Goal: Information Seeking & Learning: Learn about a topic

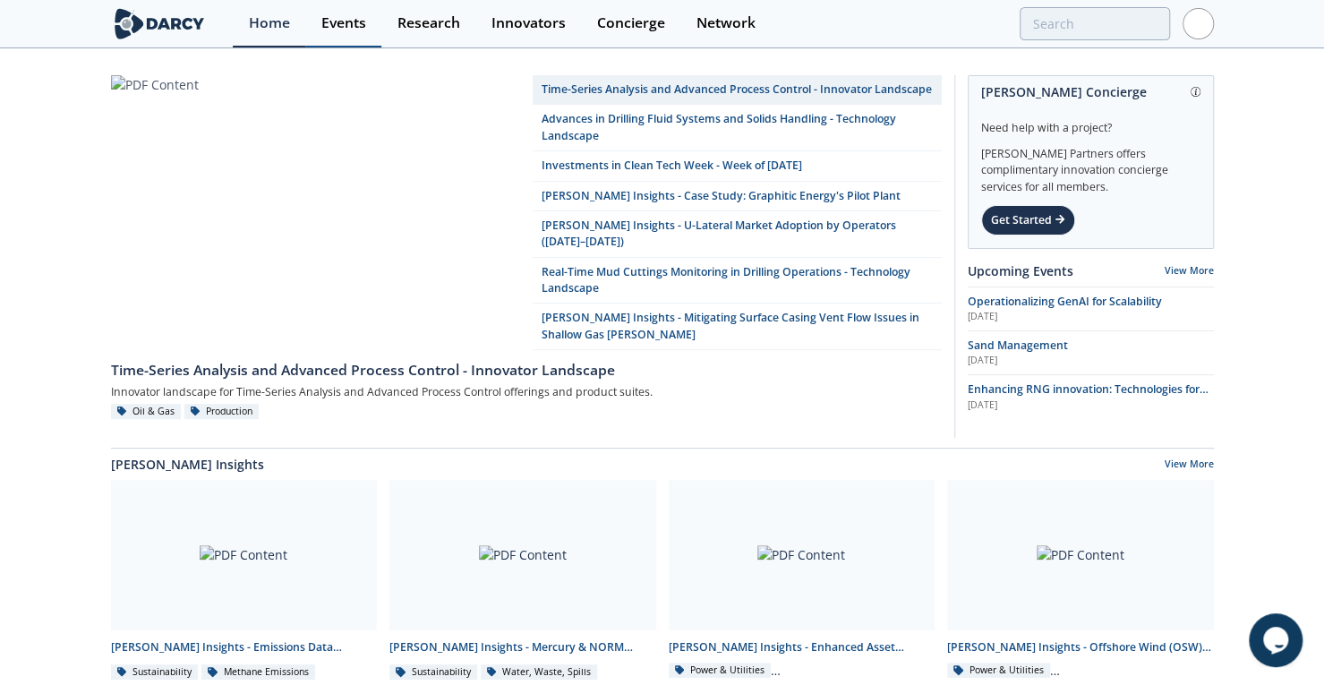
click at [345, 22] on div "Events" at bounding box center [343, 23] width 45 height 14
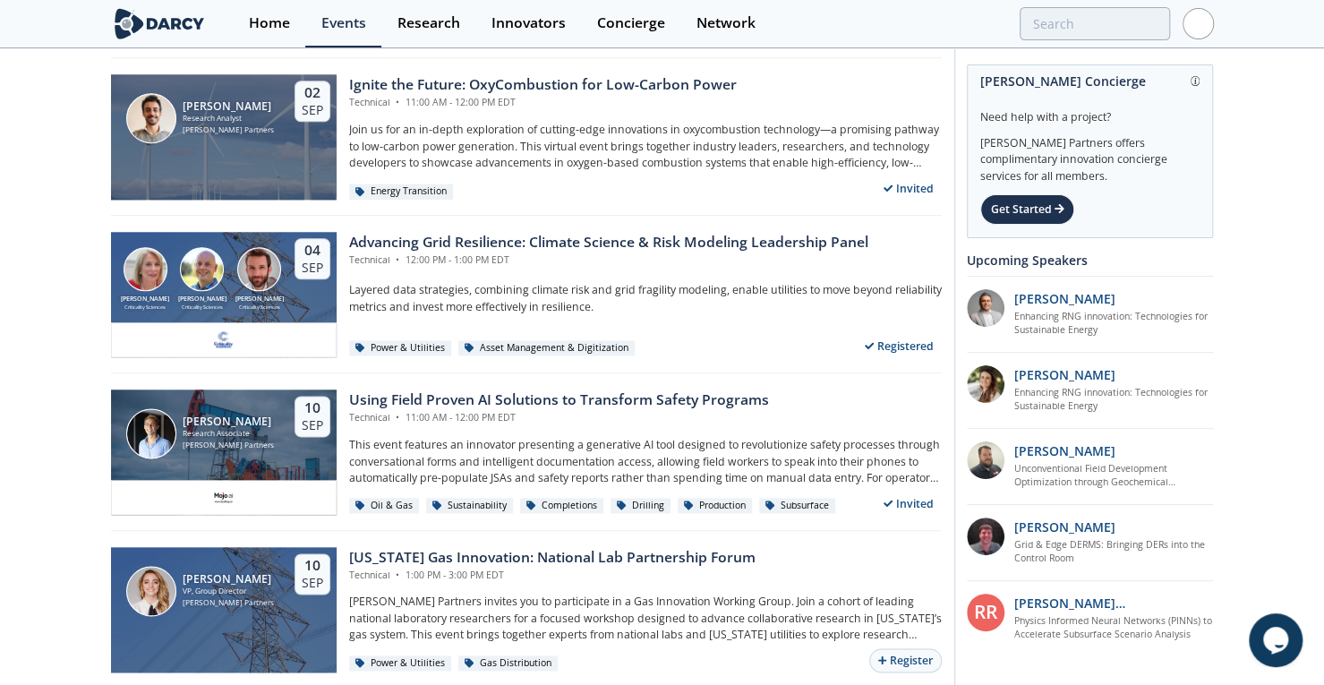
scroll to position [1222, 0]
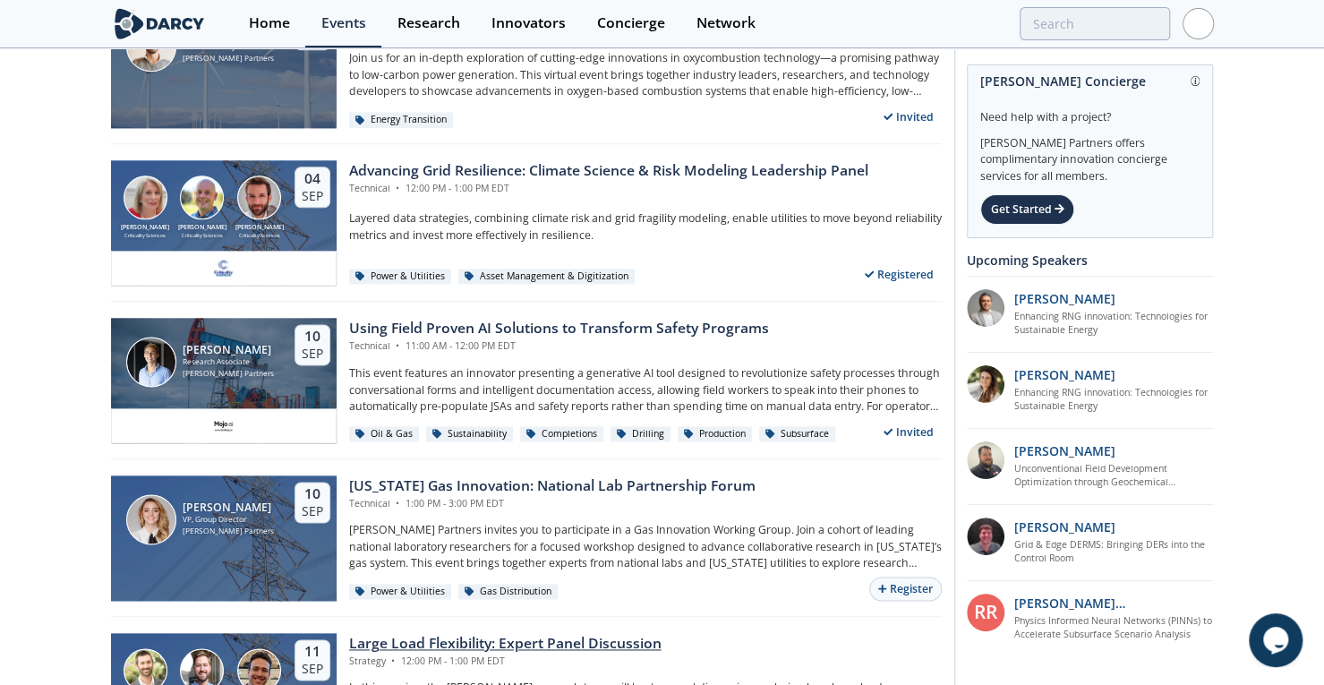
click at [472, 637] on div "Large Load Flexibility: Expert Panel Discussion" at bounding box center [505, 643] width 312 height 21
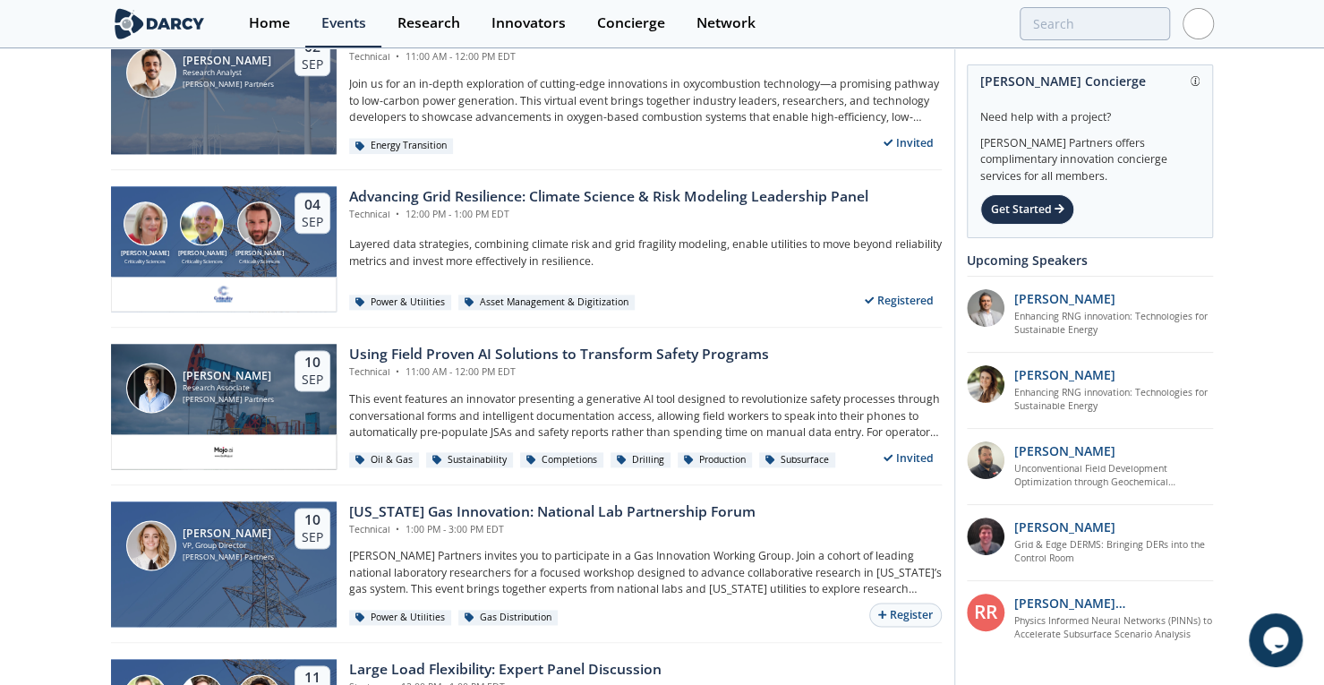
scroll to position [1205, 0]
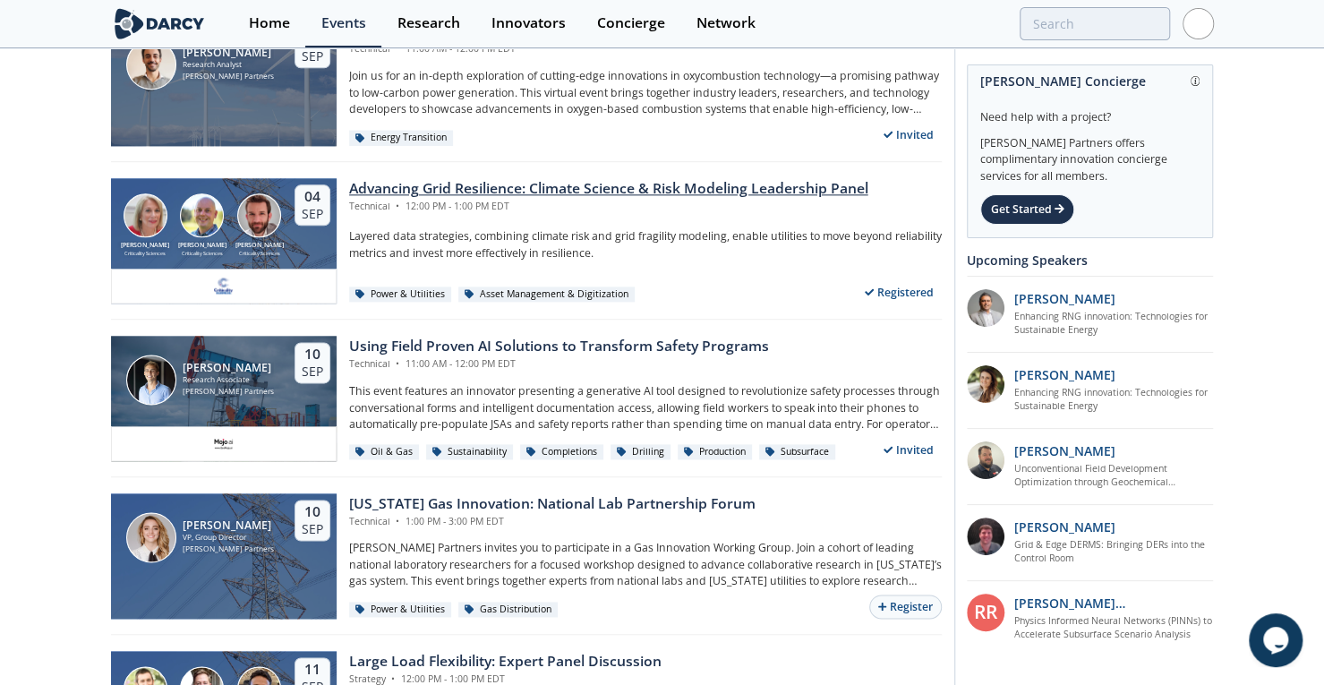
click at [460, 189] on div "Advancing Grid Resilience: Climate Science & Risk Modeling Leadership Panel" at bounding box center [608, 188] width 519 height 21
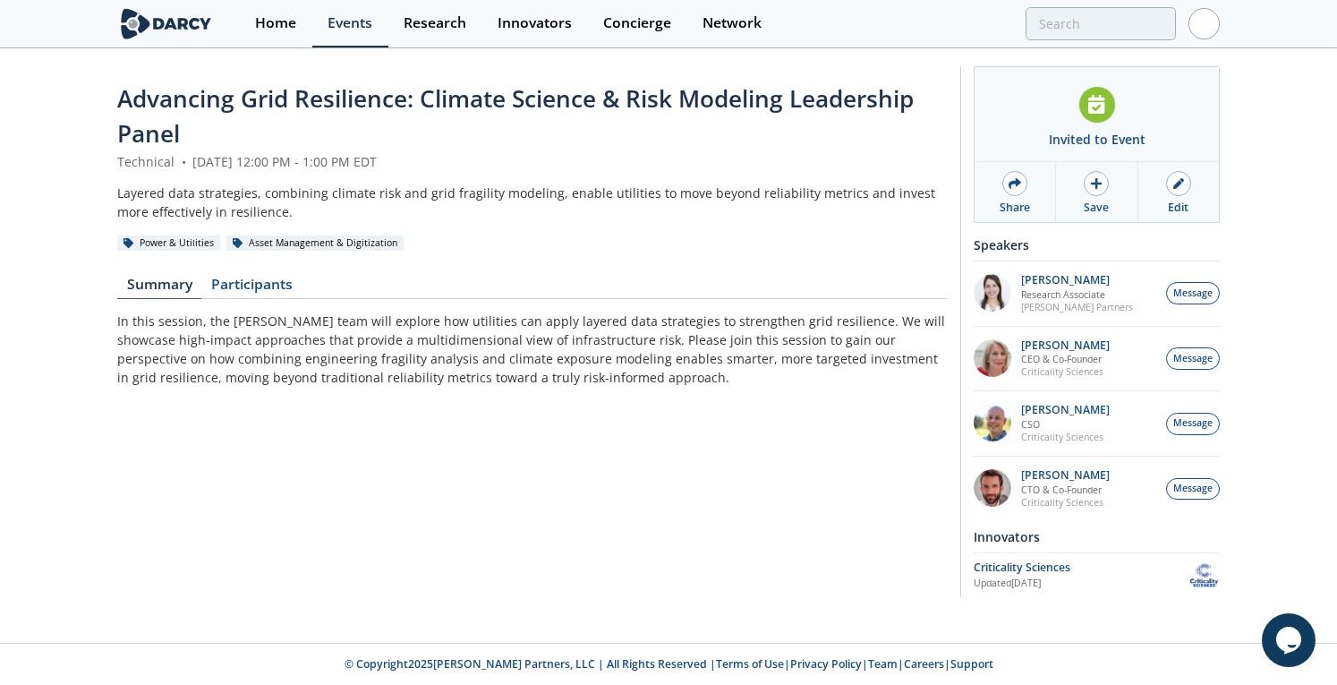
click at [335, 98] on span "Advancing Grid Resilience: Climate Science & Risk Modeling Leadership Panel" at bounding box center [515, 115] width 796 height 67
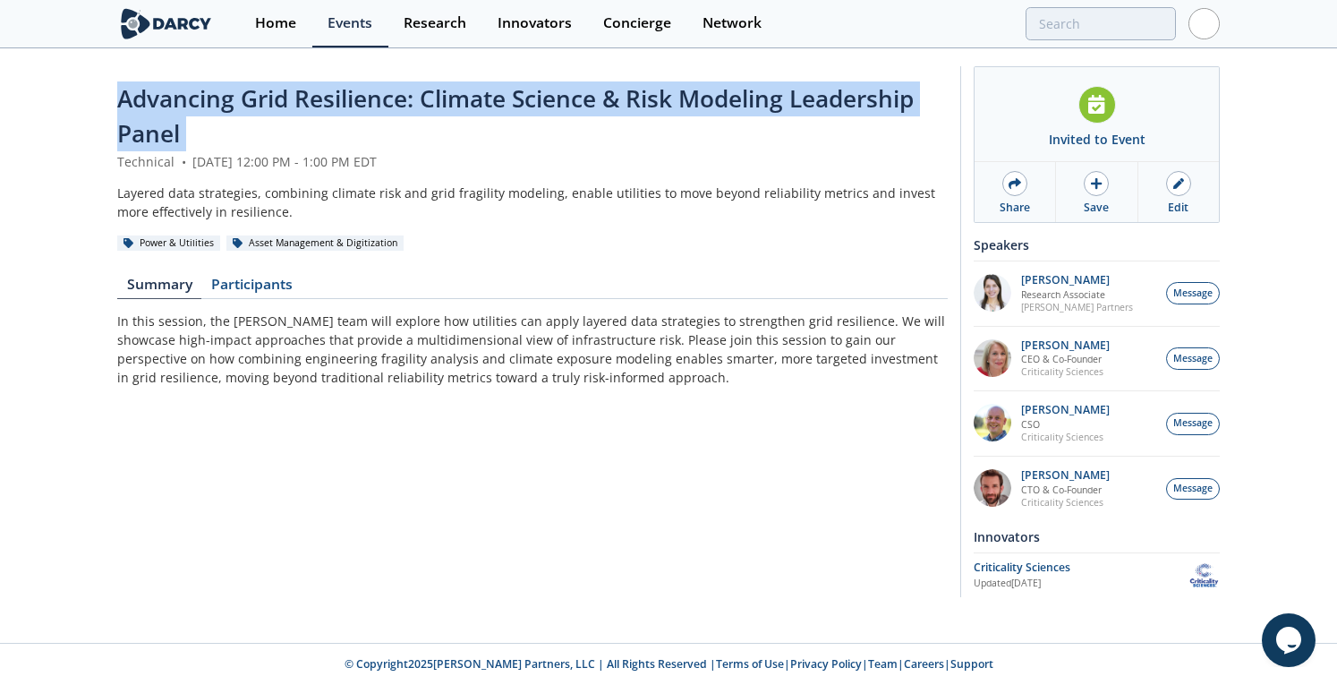
click at [335, 98] on span "Advancing Grid Resilience: Climate Science & Risk Modeling Leadership Panel" at bounding box center [515, 115] width 796 height 67
copy header "Advancing Grid Resilience: Climate Science & Risk Modeling Leadership Panel"
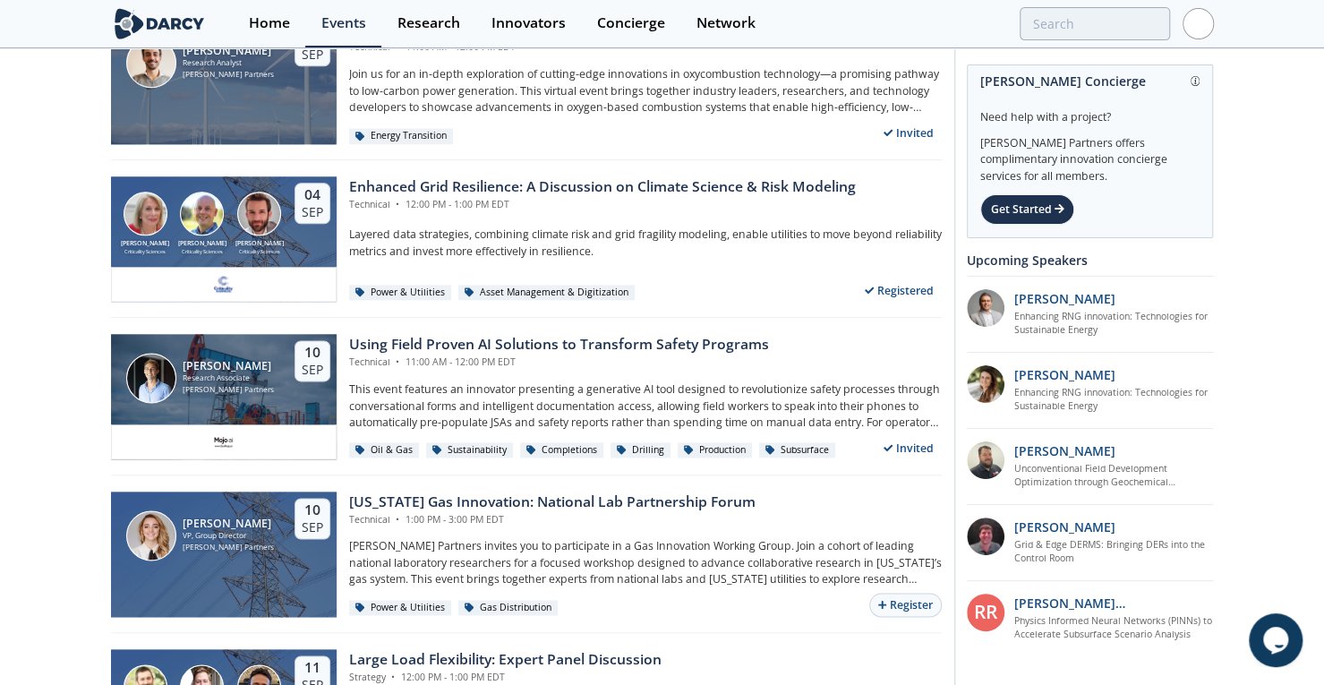
scroll to position [1126, 0]
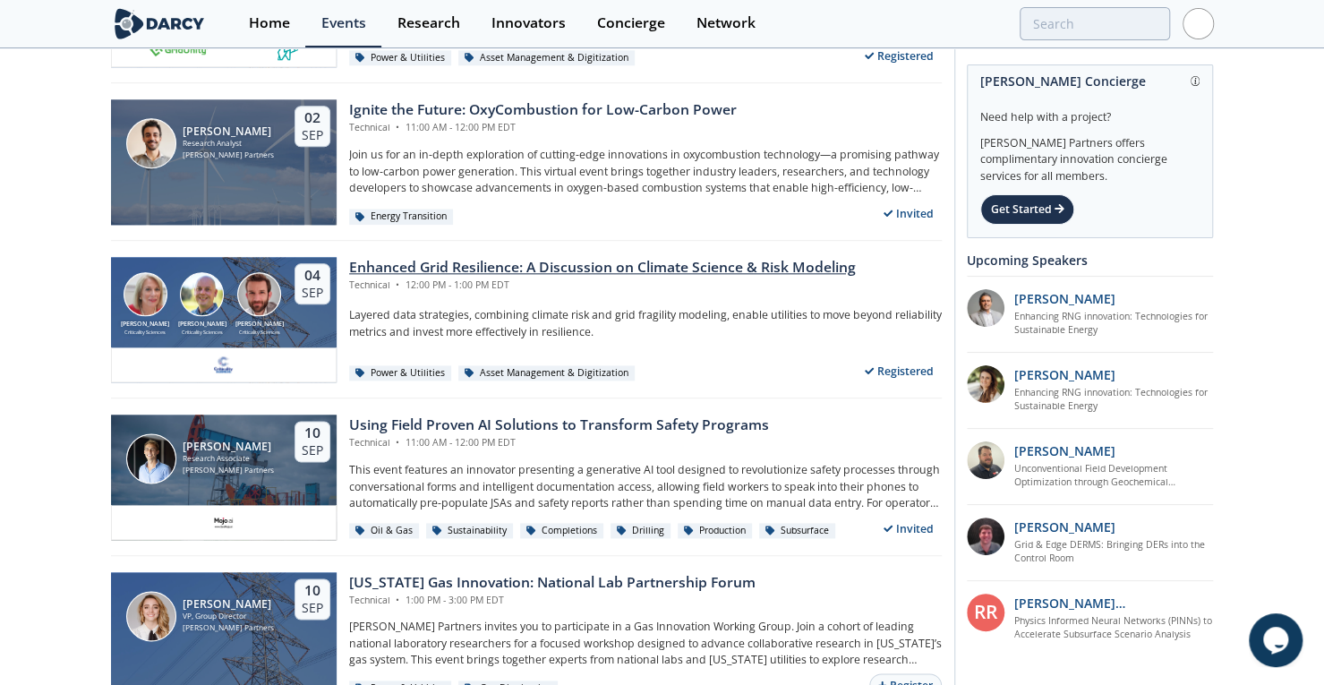
click at [635, 264] on div "Enhanced Grid Resilience: A Discussion on Climate Science & Risk Modeling" at bounding box center [602, 267] width 507 height 21
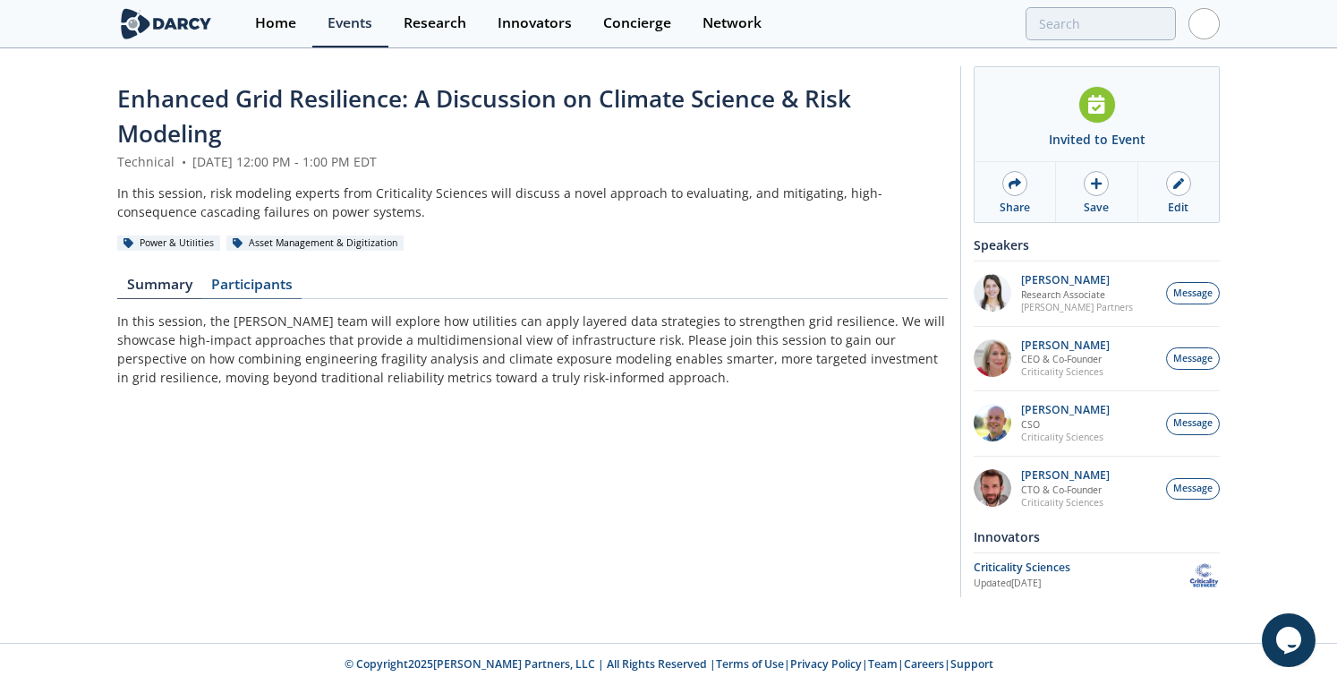
click at [247, 284] on link "Participants" at bounding box center [251, 287] width 100 height 21
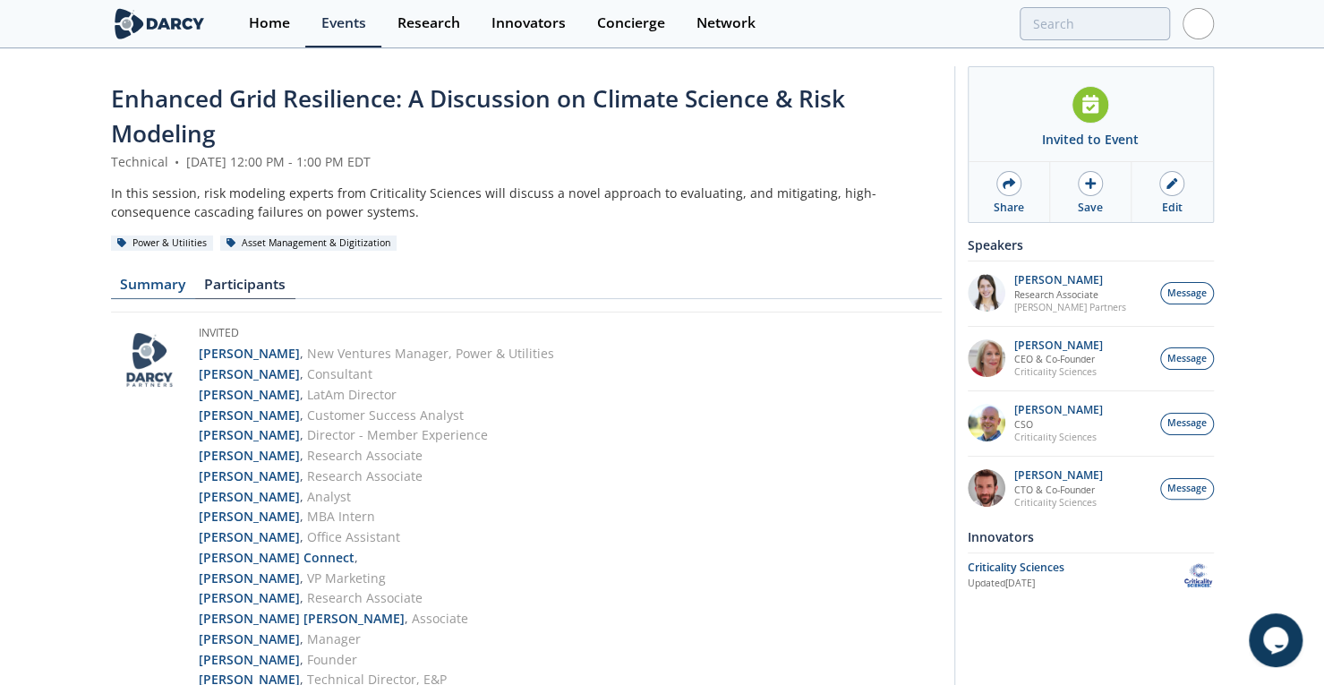
click at [149, 282] on link "Summary" at bounding box center [153, 287] width 84 height 21
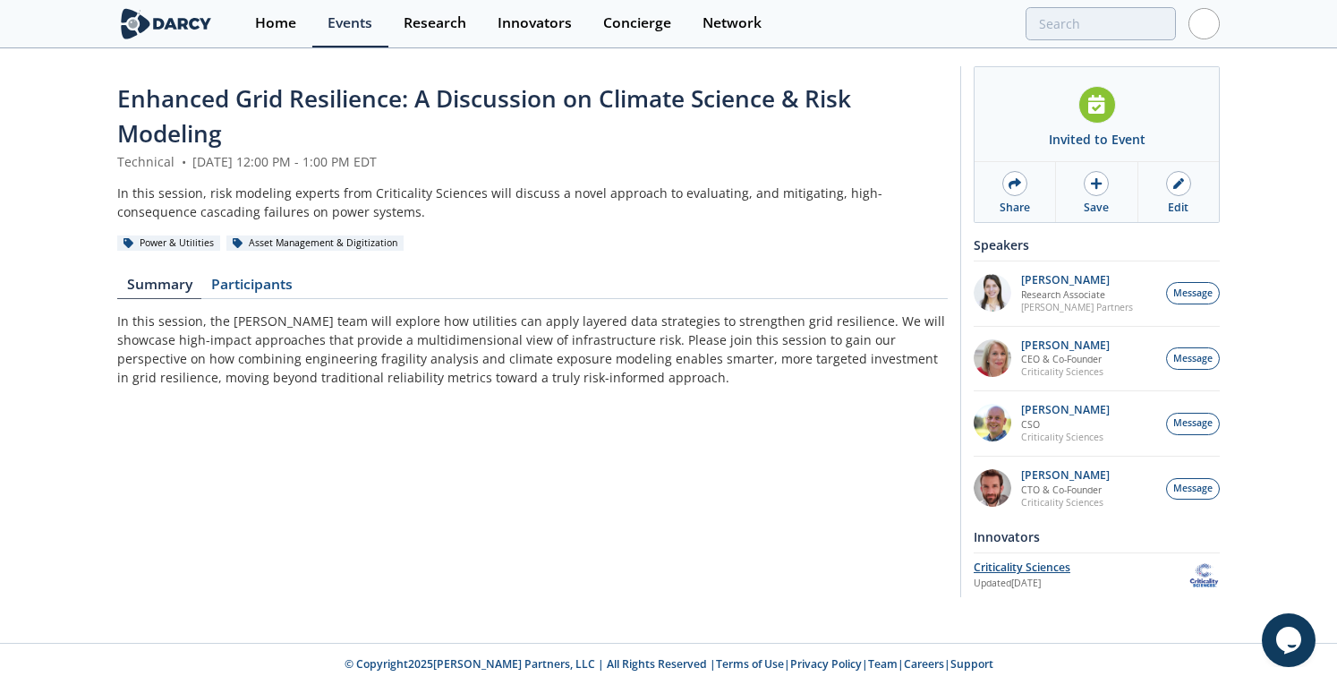
click at [1014, 567] on div "Criticality Sciences" at bounding box center [1081, 567] width 215 height 16
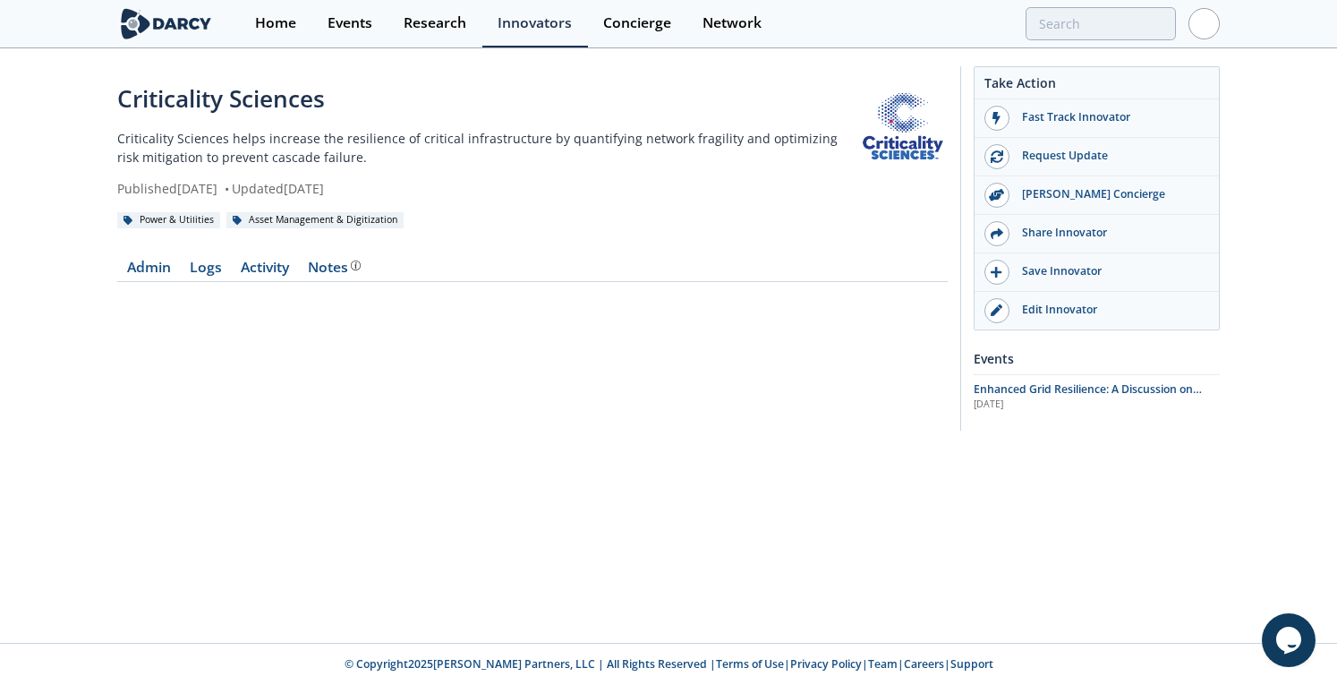
click at [279, 106] on div "Criticality Sciences" at bounding box center [487, 98] width 741 height 35
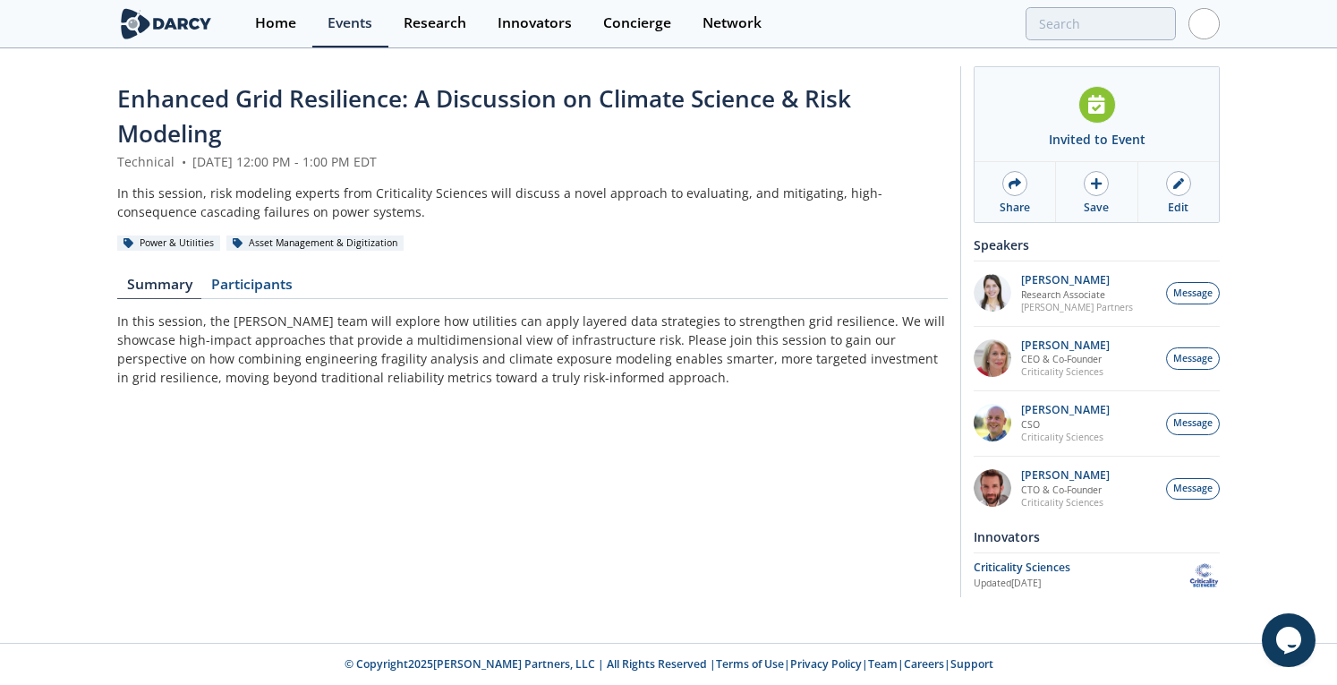
click at [671, 449] on div "Enhanced Grid Resilience: A Discussion on Climate Science & Risk Modeling Techn…" at bounding box center [532, 335] width 831 height 509
click at [349, 21] on div "Events" at bounding box center [350, 23] width 45 height 14
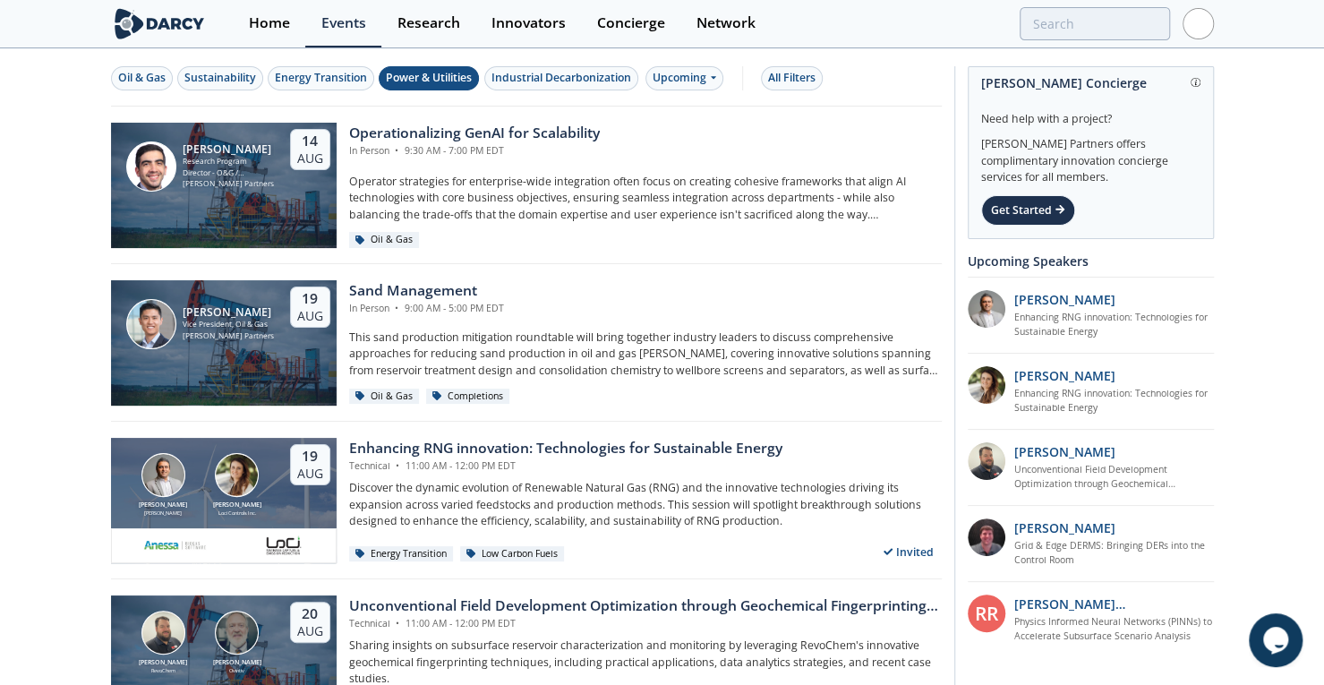
click at [434, 71] on div "Power & Utilities" at bounding box center [429, 78] width 86 height 16
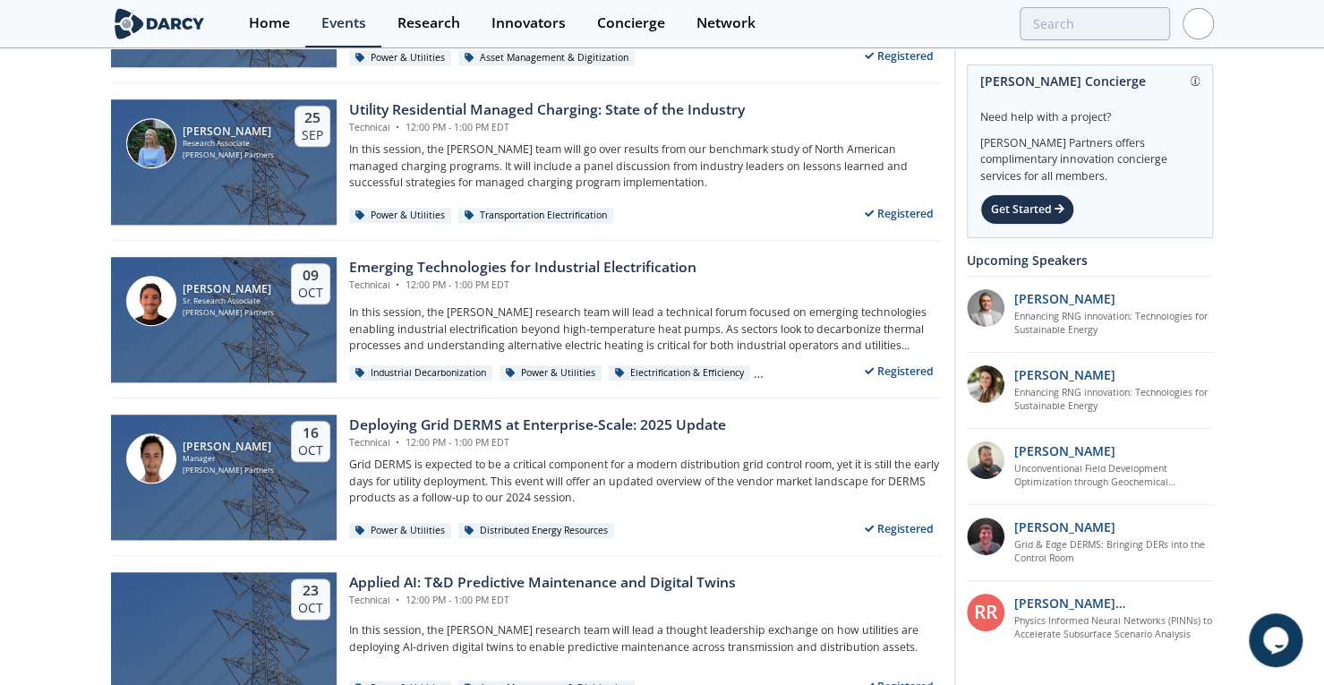
scroll to position [966, 0]
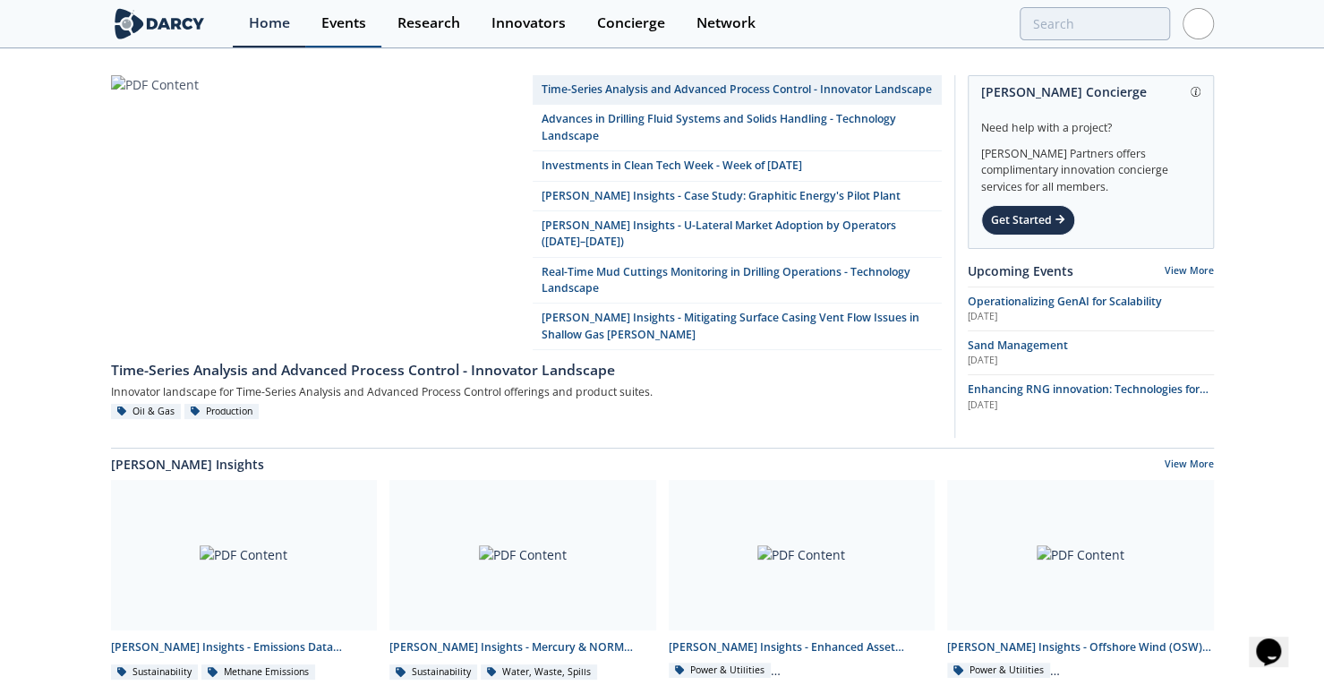
click at [336, 26] on div "Events" at bounding box center [343, 23] width 45 height 14
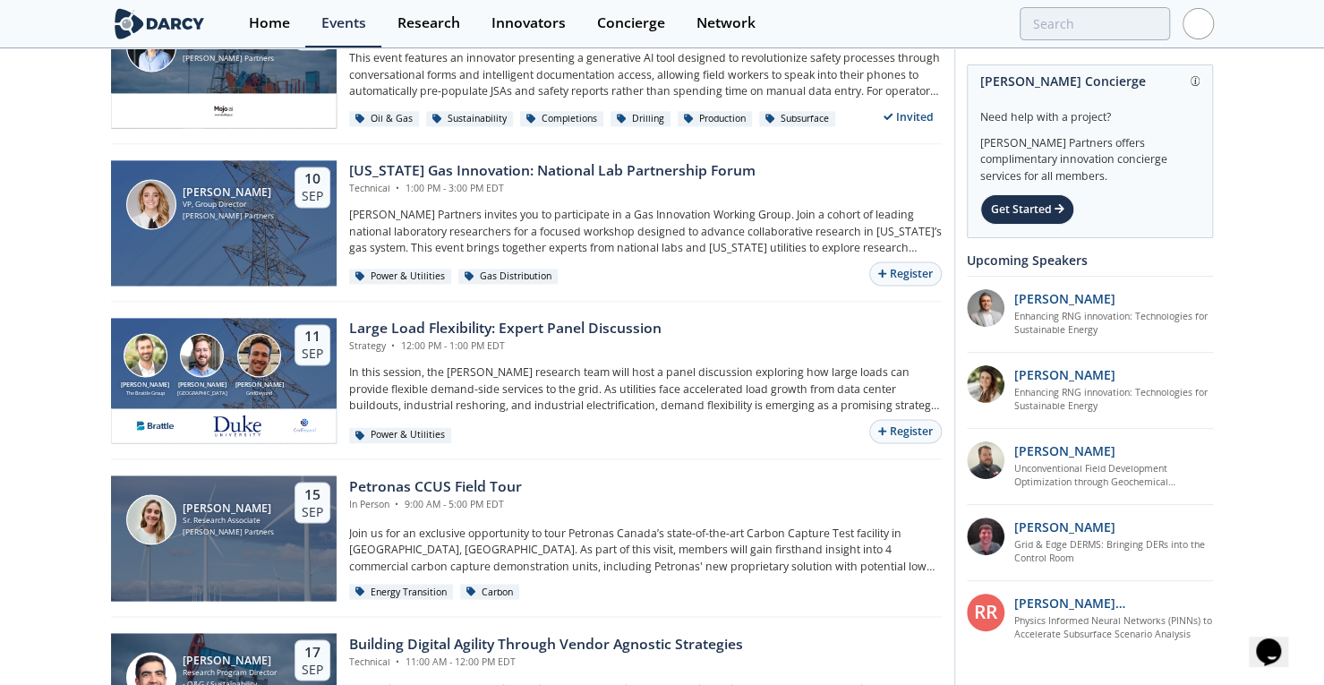
scroll to position [1548, 0]
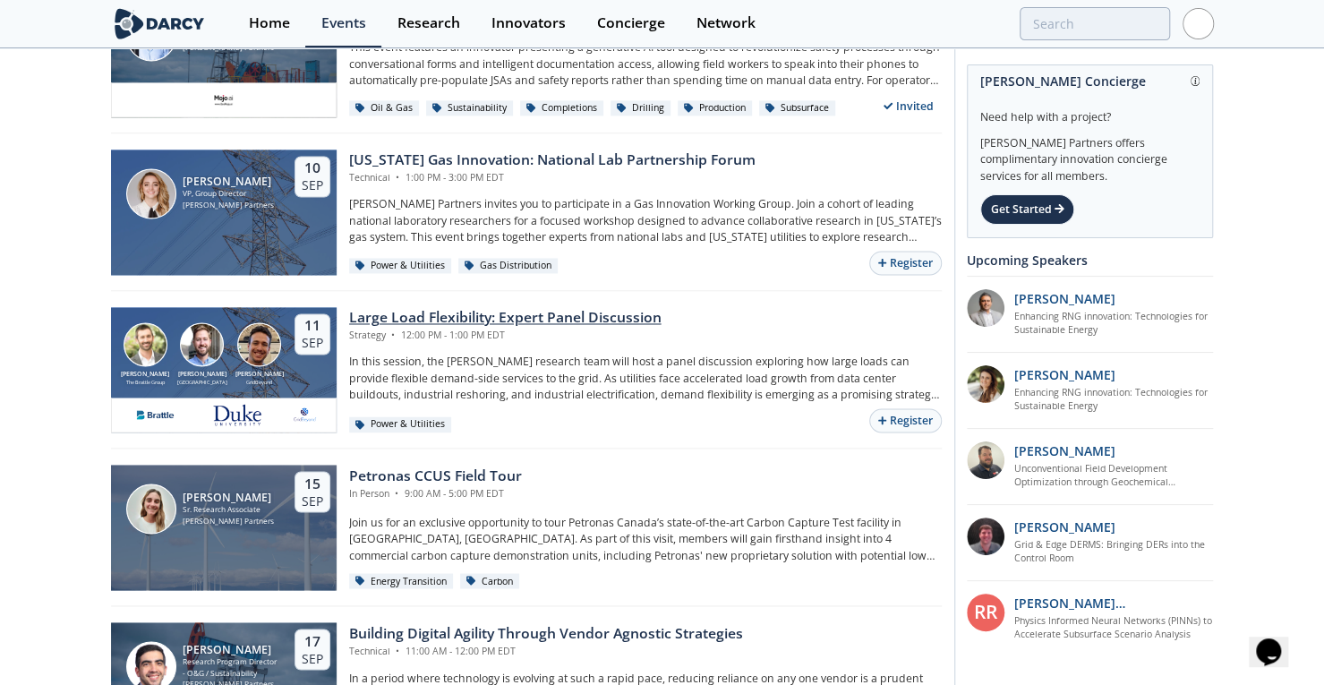
click at [508, 310] on div "Large Load Flexibility: Expert Panel Discussion" at bounding box center [505, 317] width 312 height 21
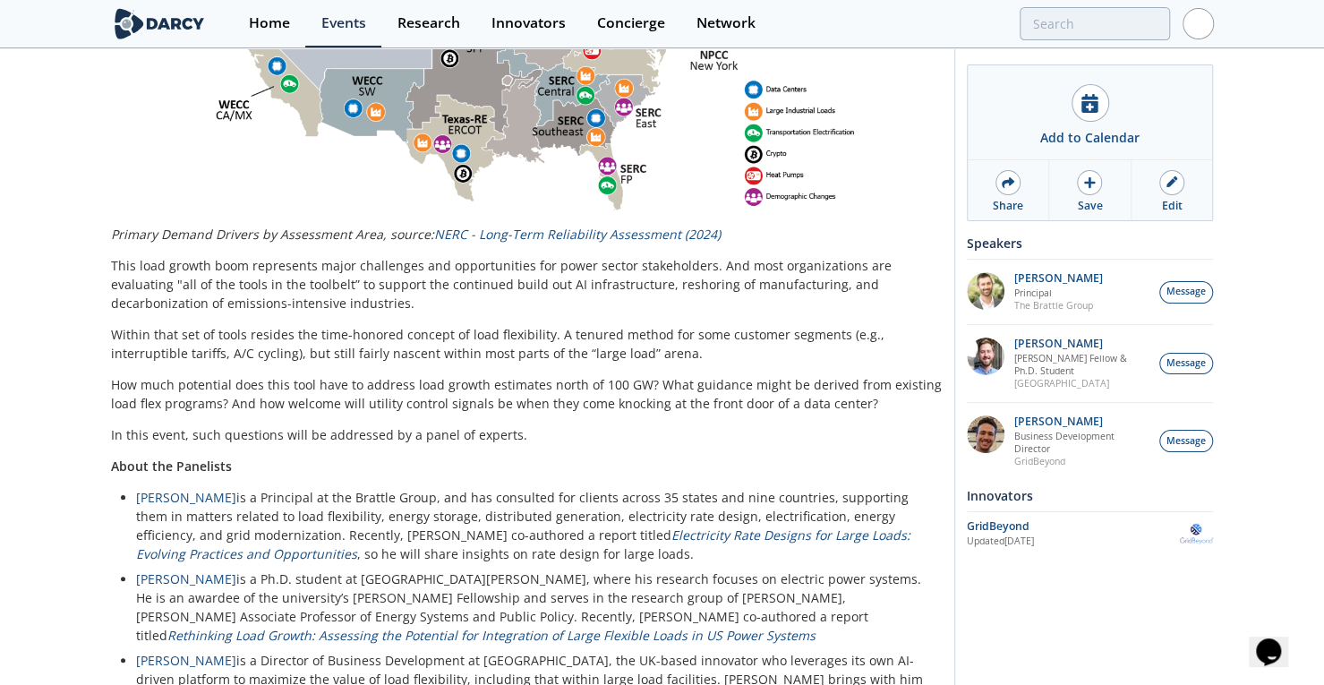
scroll to position [1196, 0]
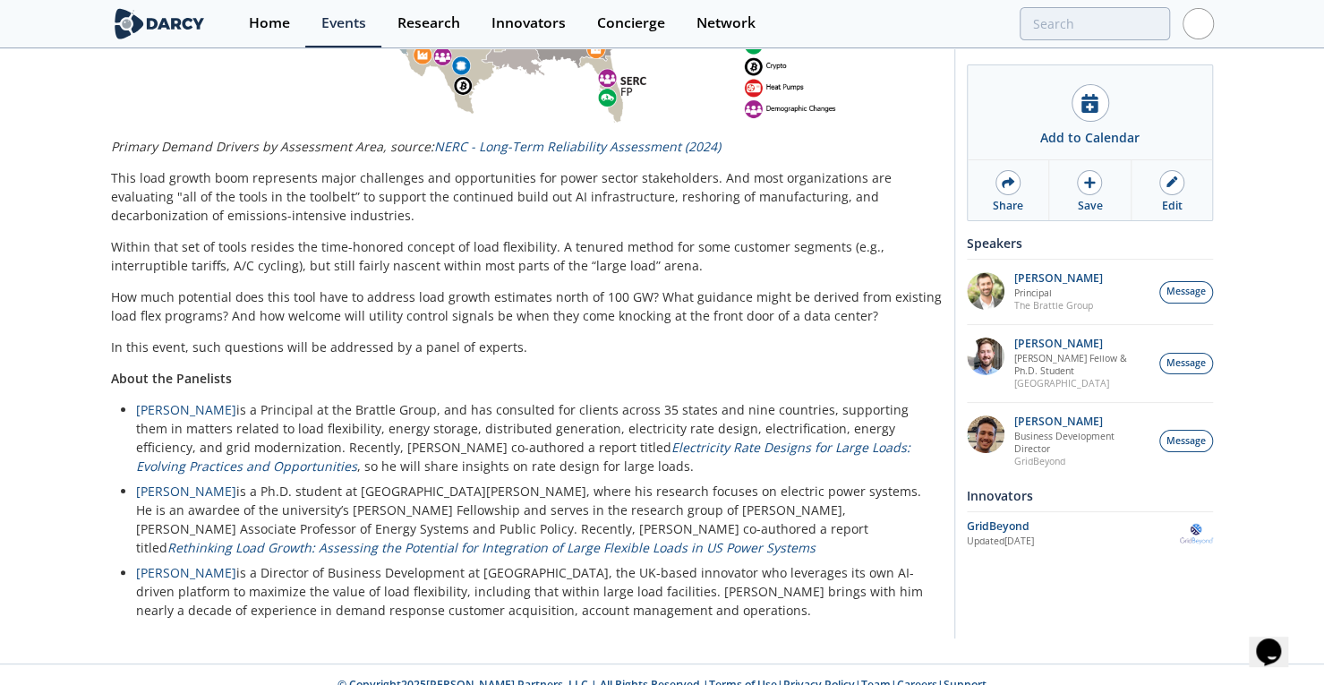
click at [302, 337] on p "In this event, such questions will be addressed by a panel of experts." at bounding box center [526, 346] width 831 height 19
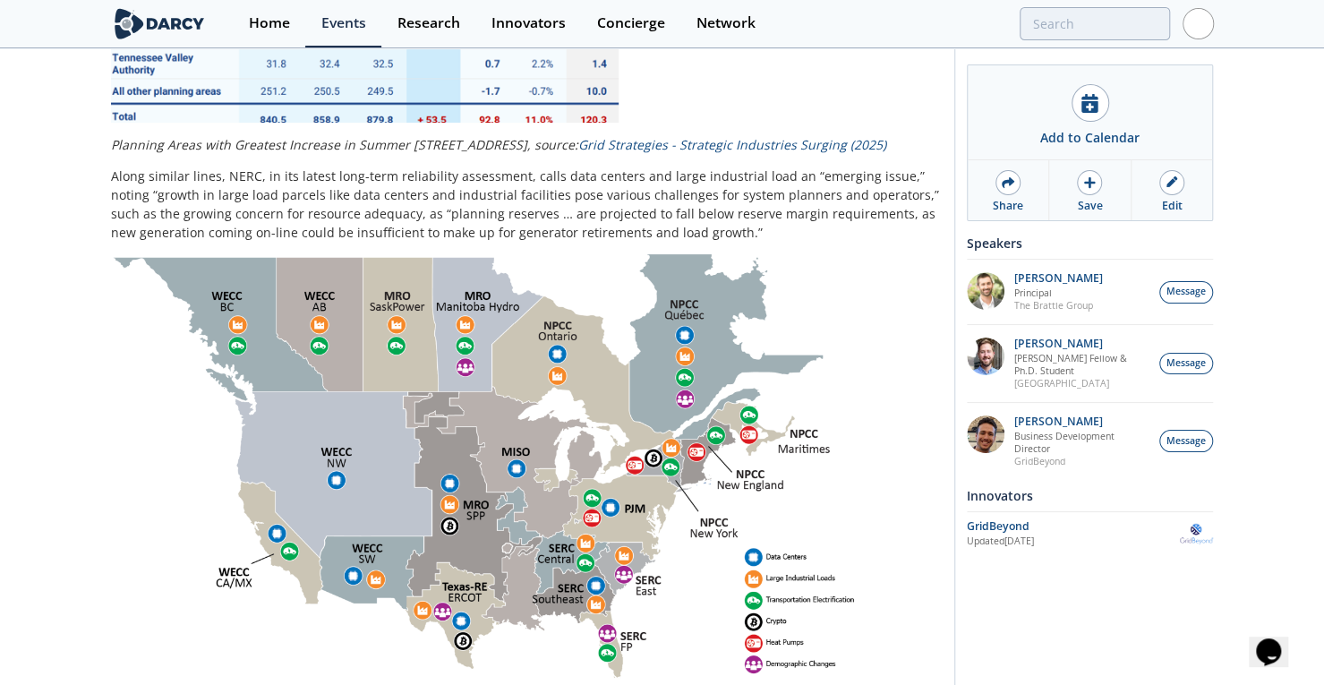
drag, startPoint x: 304, startPoint y: 226, endPoint x: 291, endPoint y: 182, distance: 46.7
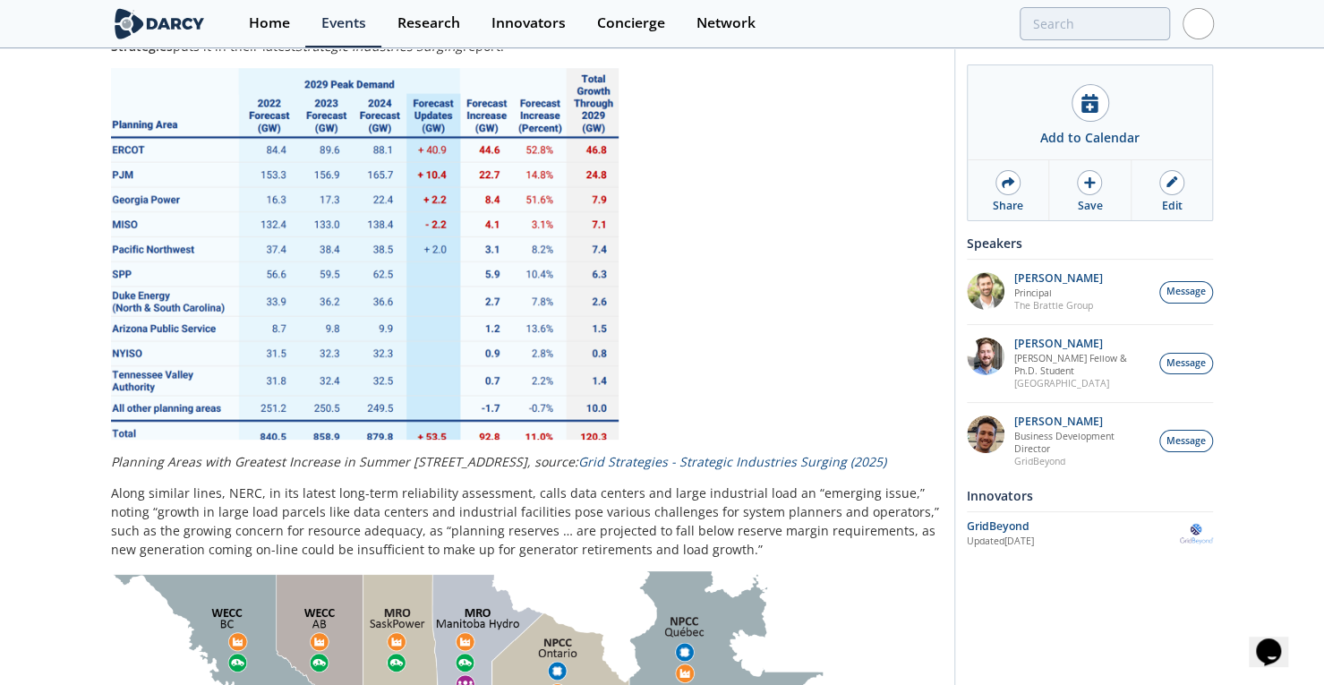
scroll to position [0, 0]
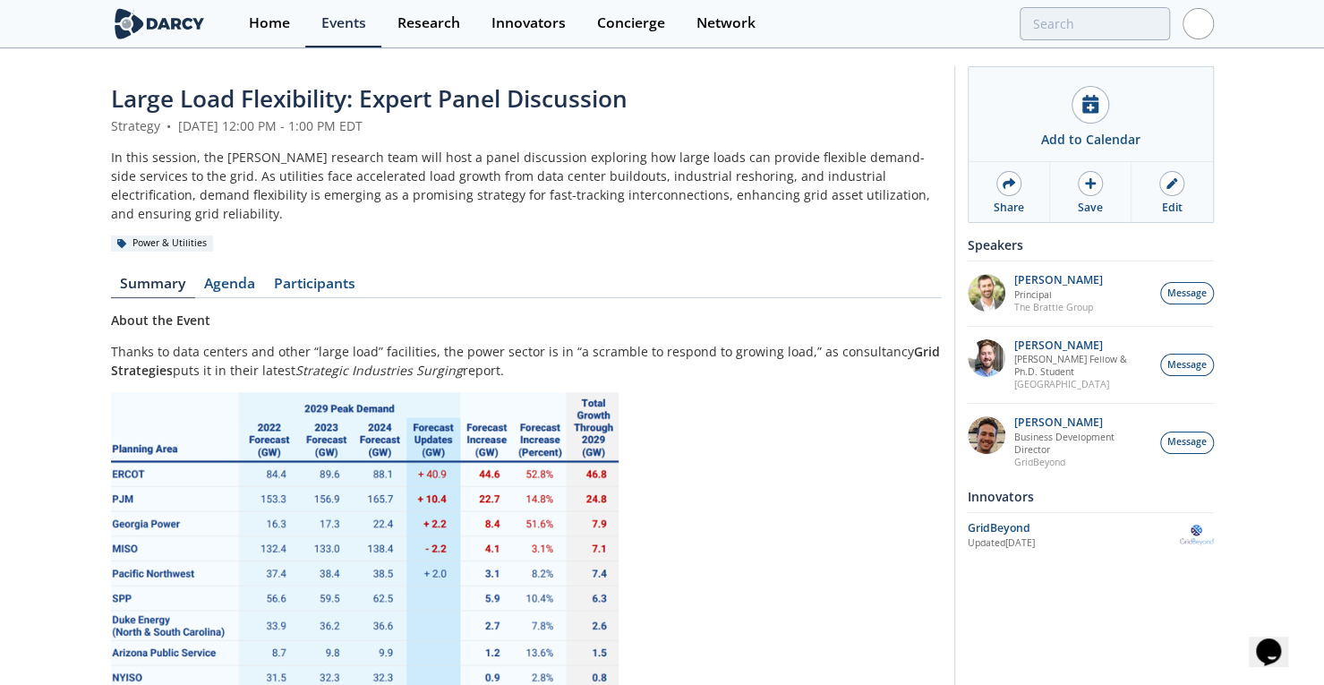
drag, startPoint x: 812, startPoint y: 185, endPoint x: 822, endPoint y: 115, distance: 70.5
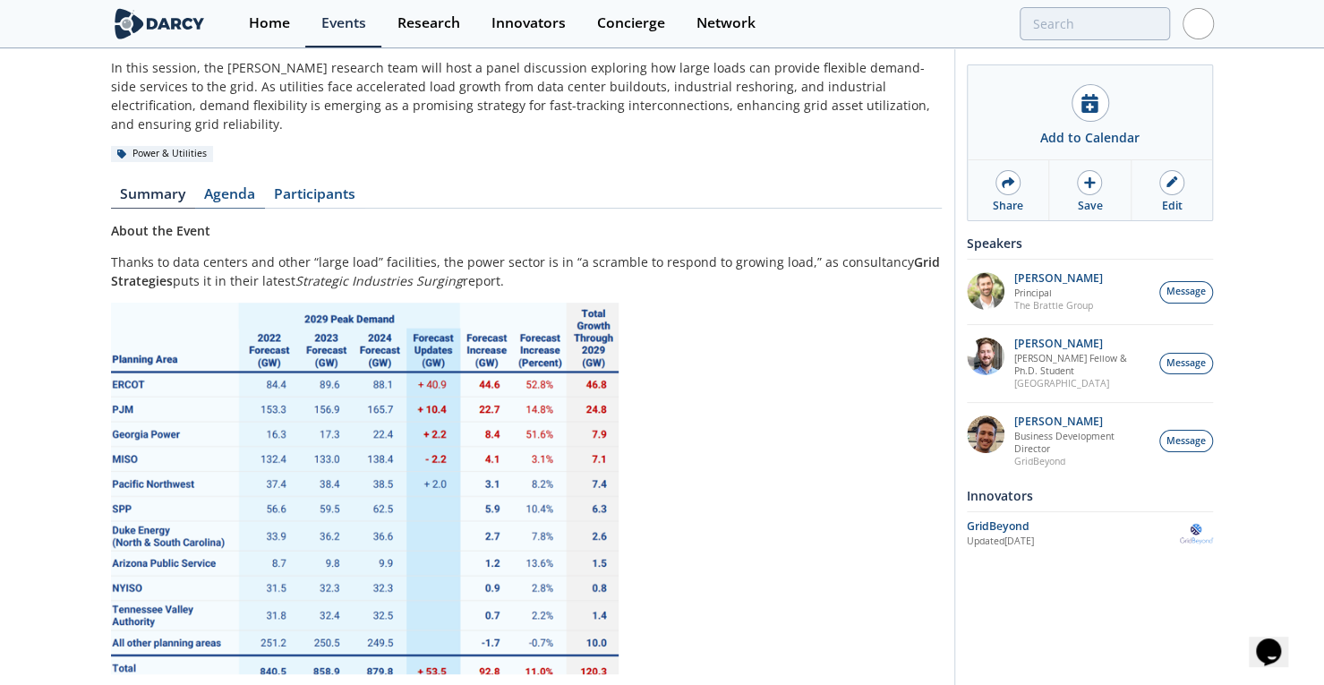
click at [238, 187] on link "Agenda" at bounding box center [230, 197] width 70 height 21
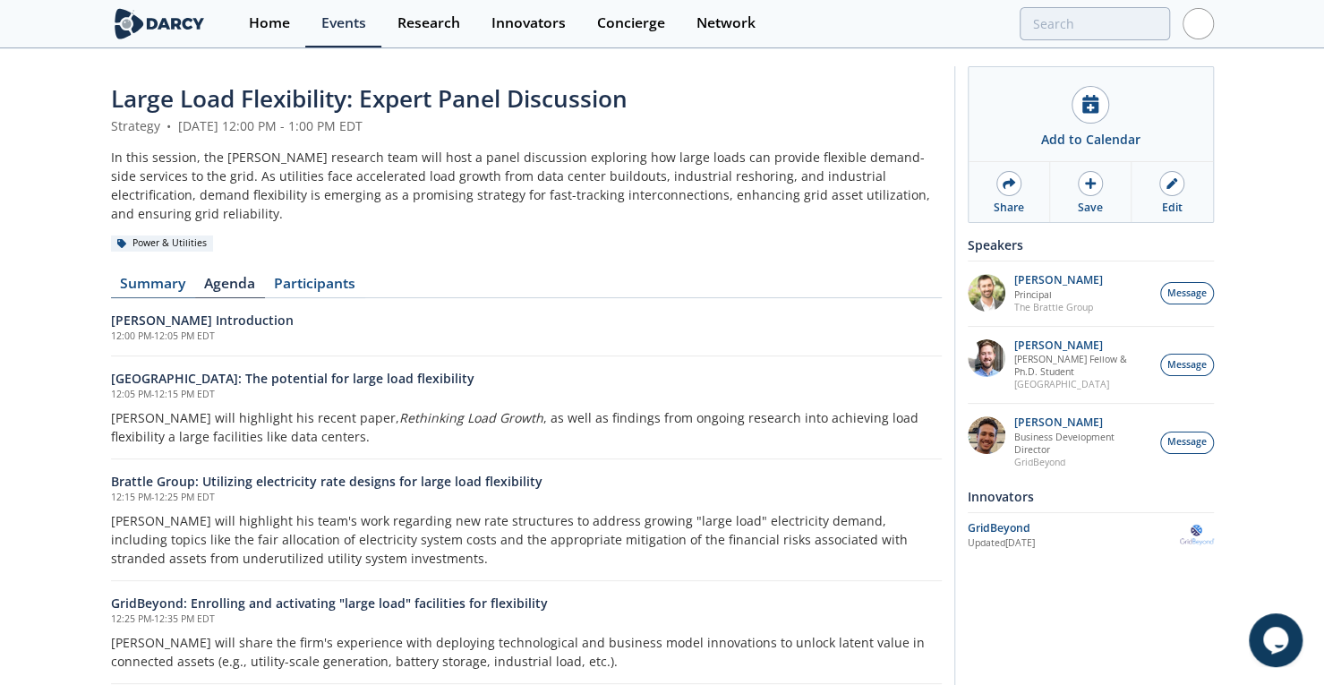
click at [157, 277] on link "Summary" at bounding box center [153, 287] width 84 height 21
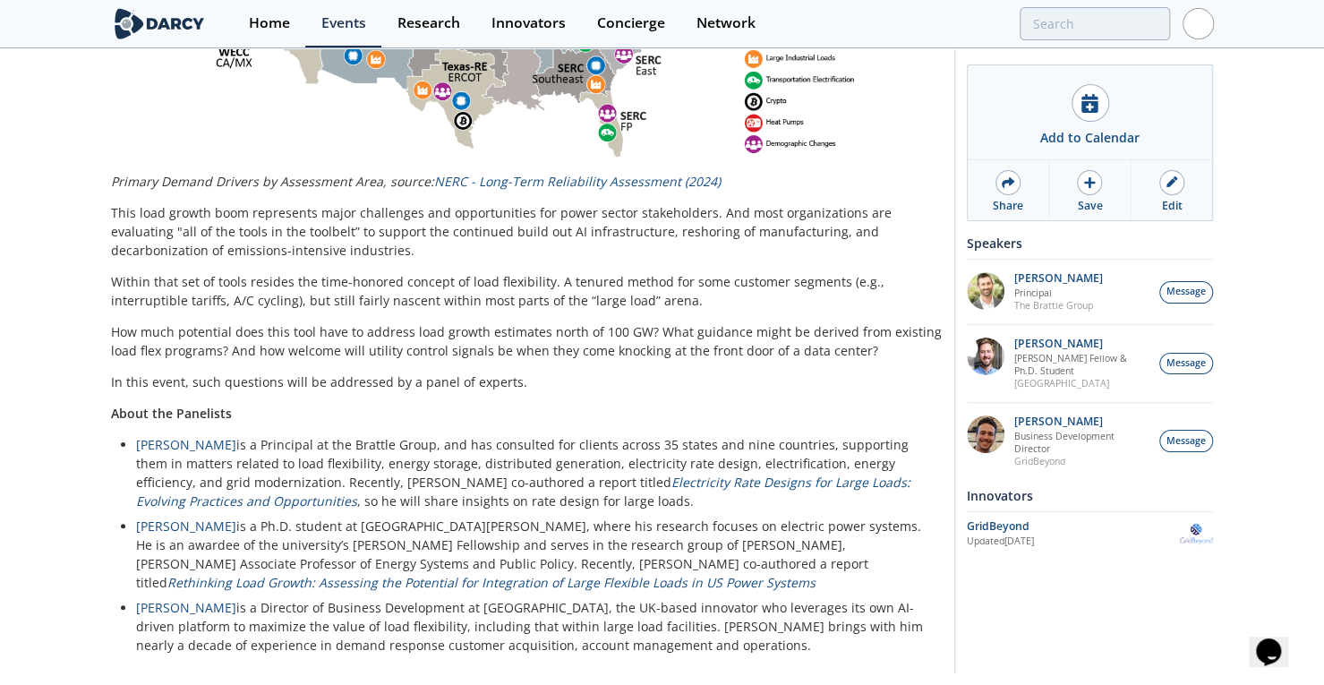
scroll to position [1074, 0]
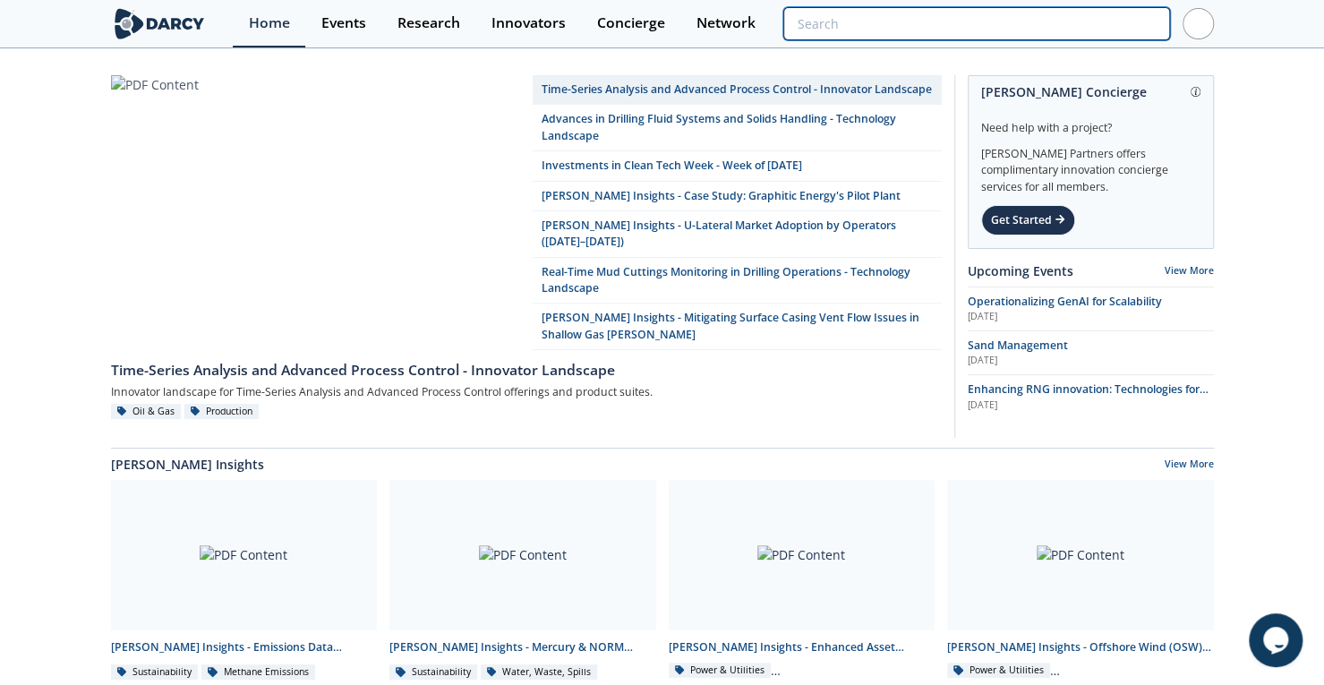
click at [1065, 24] on input "search" at bounding box center [976, 23] width 386 height 33
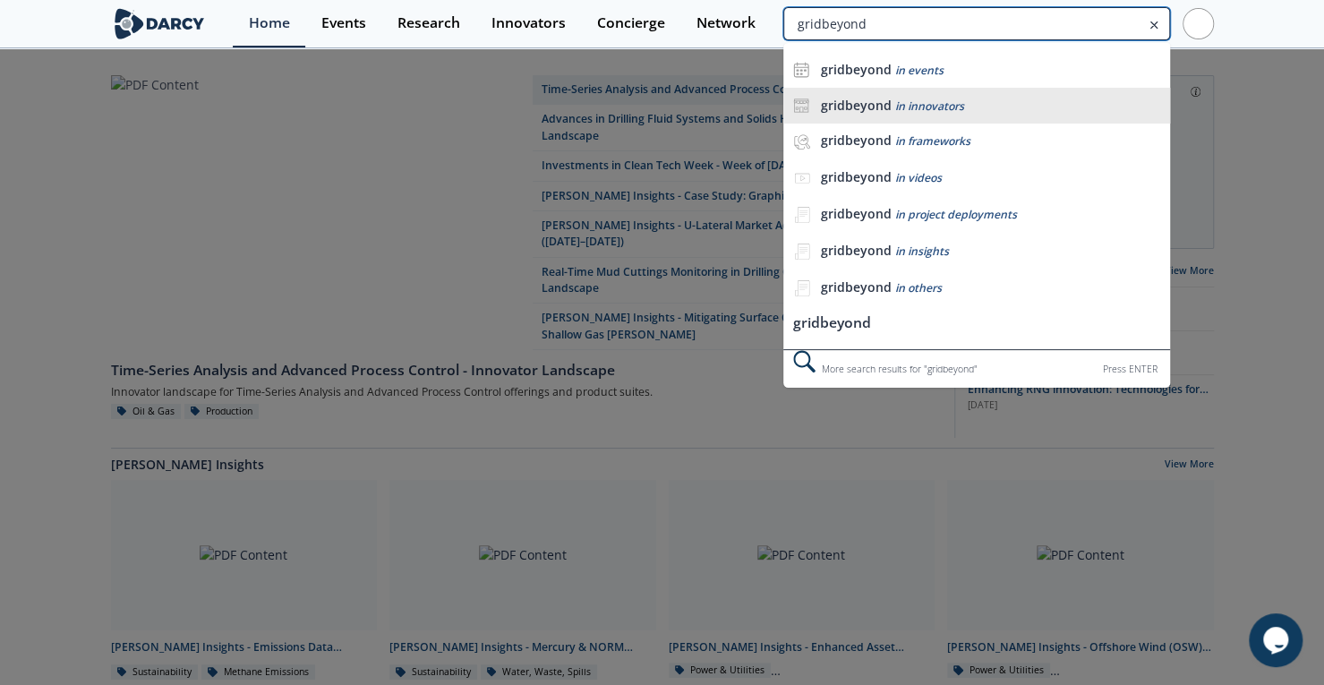
type input "gridbeyond"
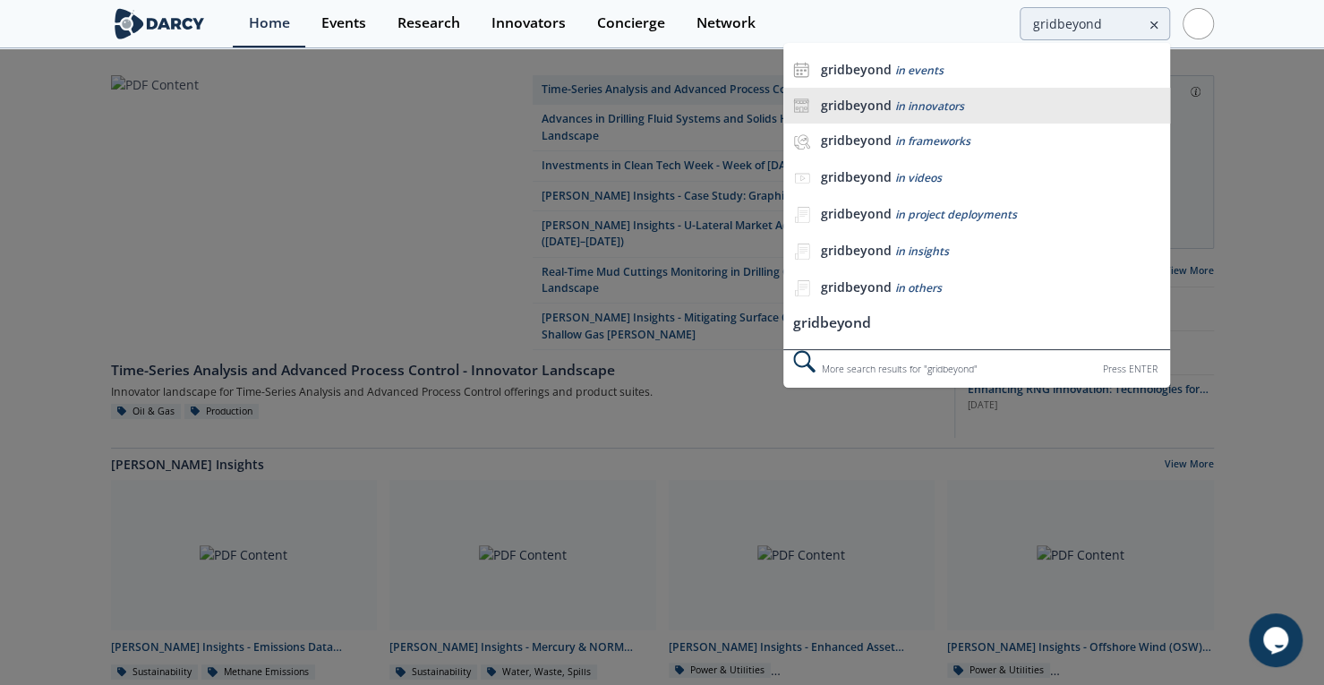
click at [925, 101] on span "in innovators" at bounding box center [928, 105] width 69 height 15
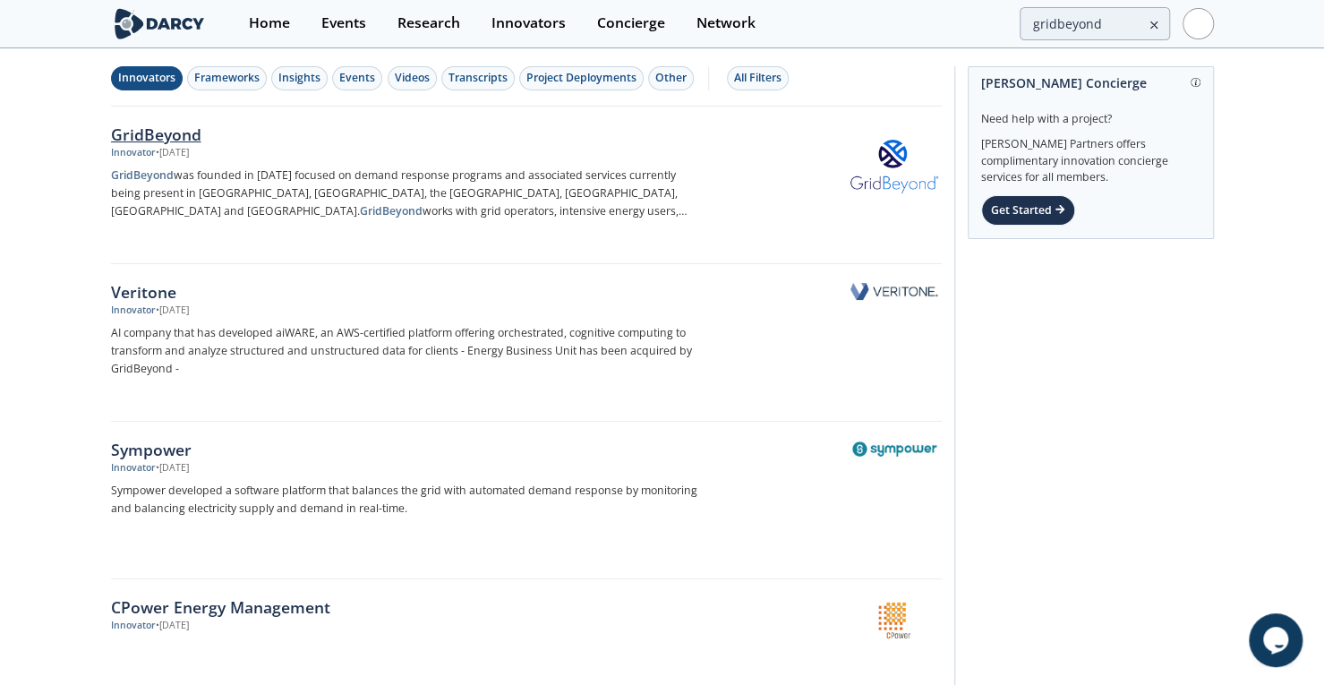
click at [170, 132] on div "GridBeyond" at bounding box center [407, 134] width 592 height 23
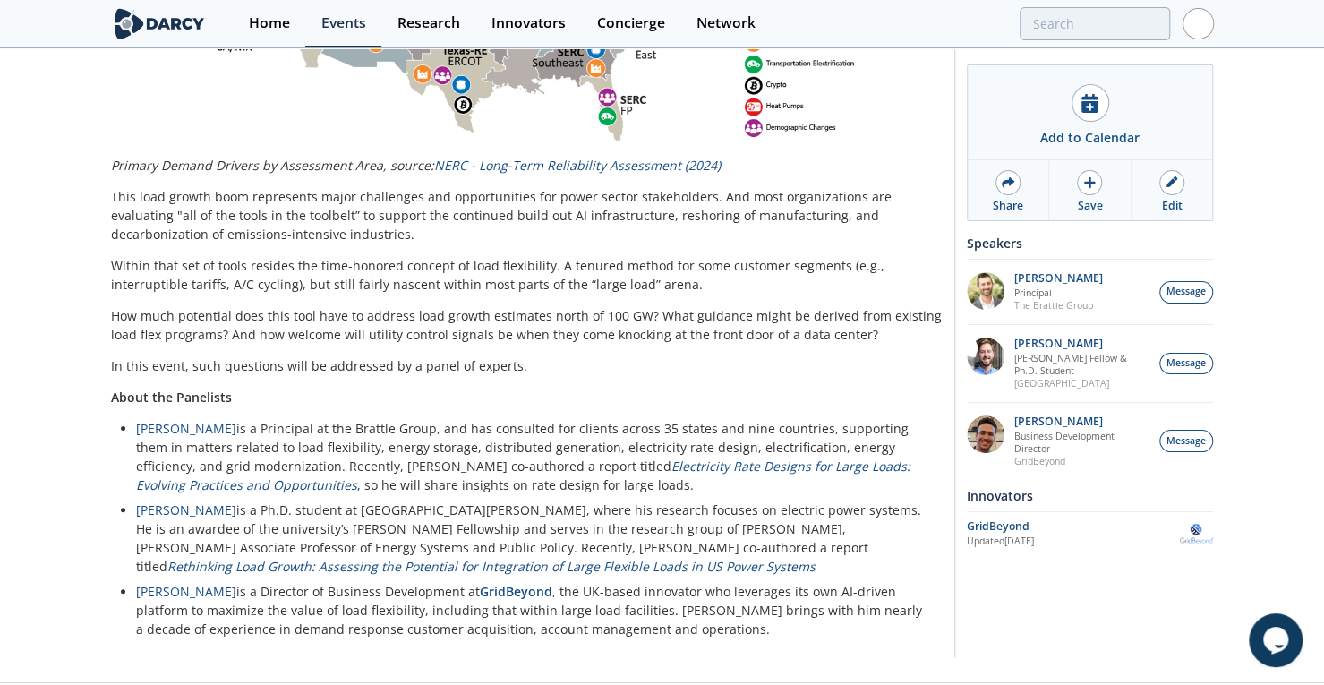
scroll to position [1074, 0]
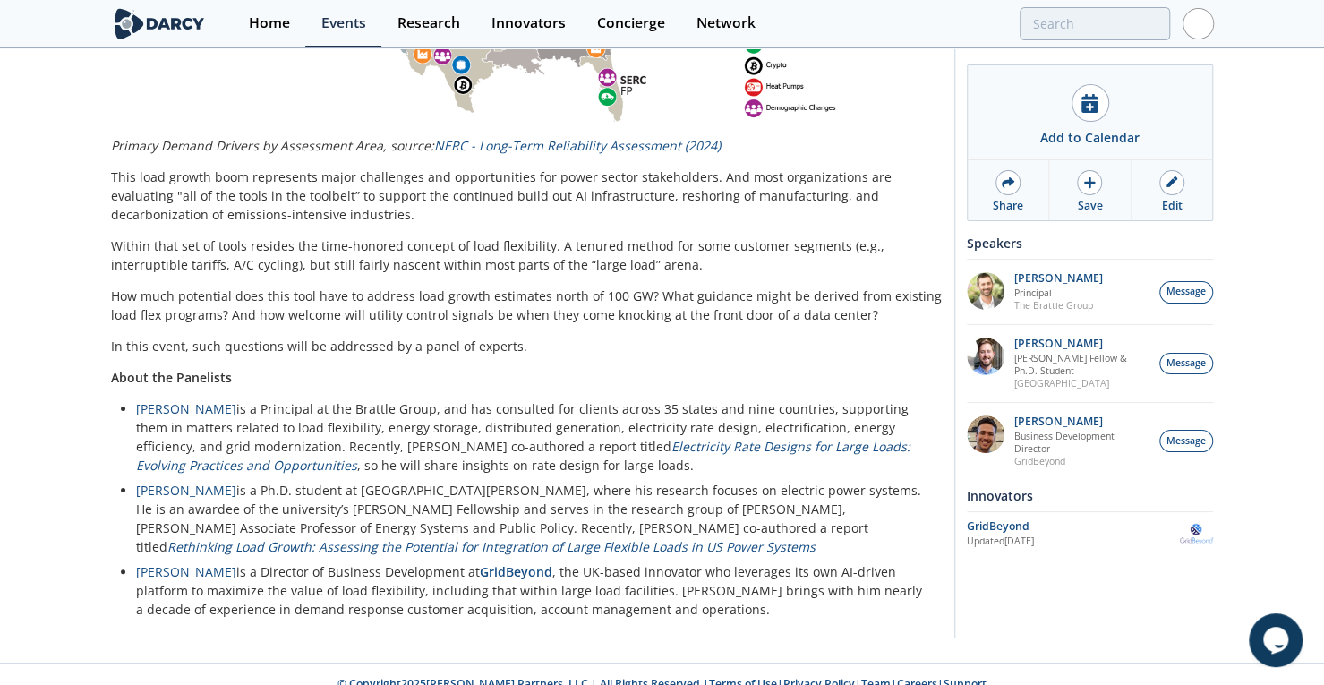
drag, startPoint x: 728, startPoint y: 431, endPoint x: 757, endPoint y: 581, distance: 152.3
